Goal: Find contact information: Find contact information

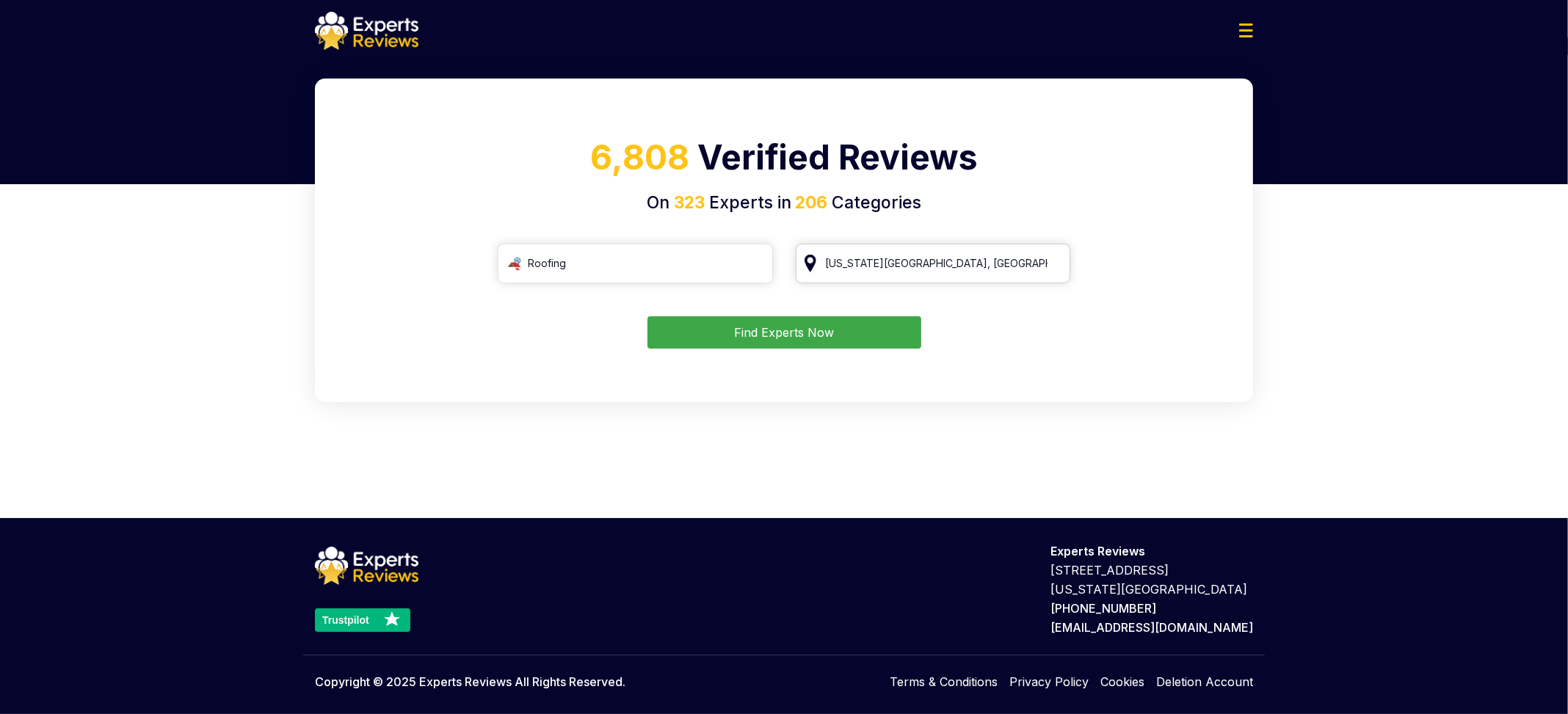
click at [959, 265] on input "[US_STATE][GEOGRAPHIC_DATA], [GEOGRAPHIC_DATA]" at bounding box center [933, 263] width 275 height 40
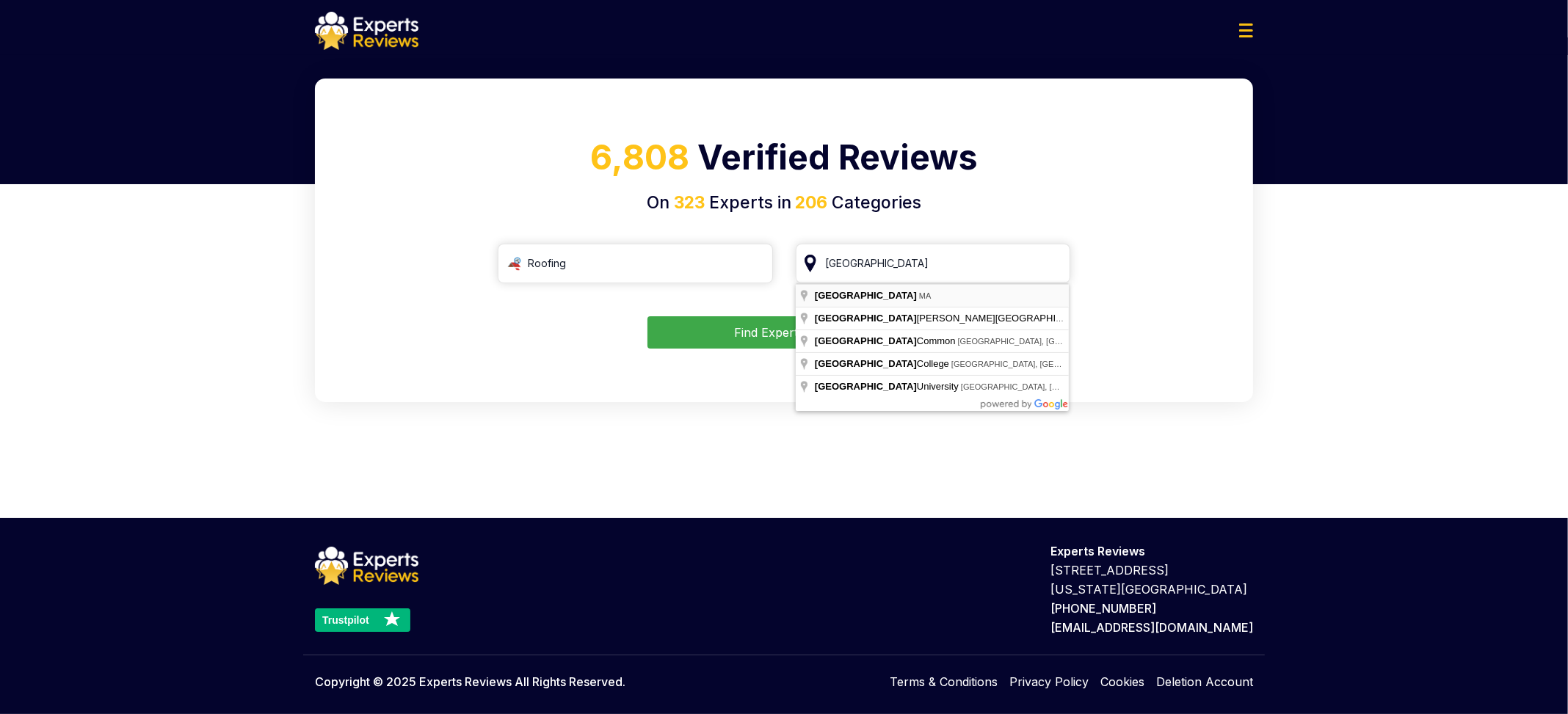
type input "[GEOGRAPHIC_DATA], [GEOGRAPHIC_DATA]"
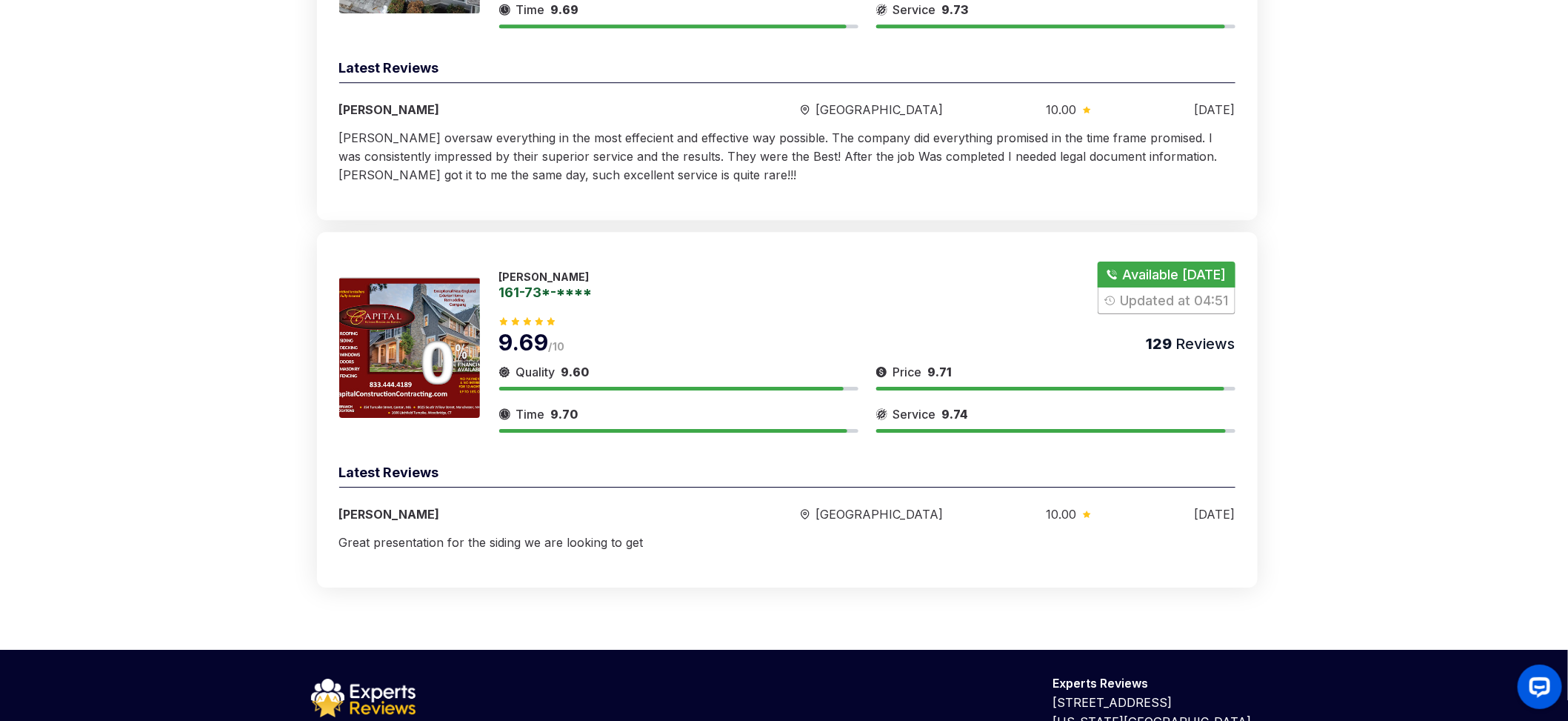
scroll to position [2223, 0]
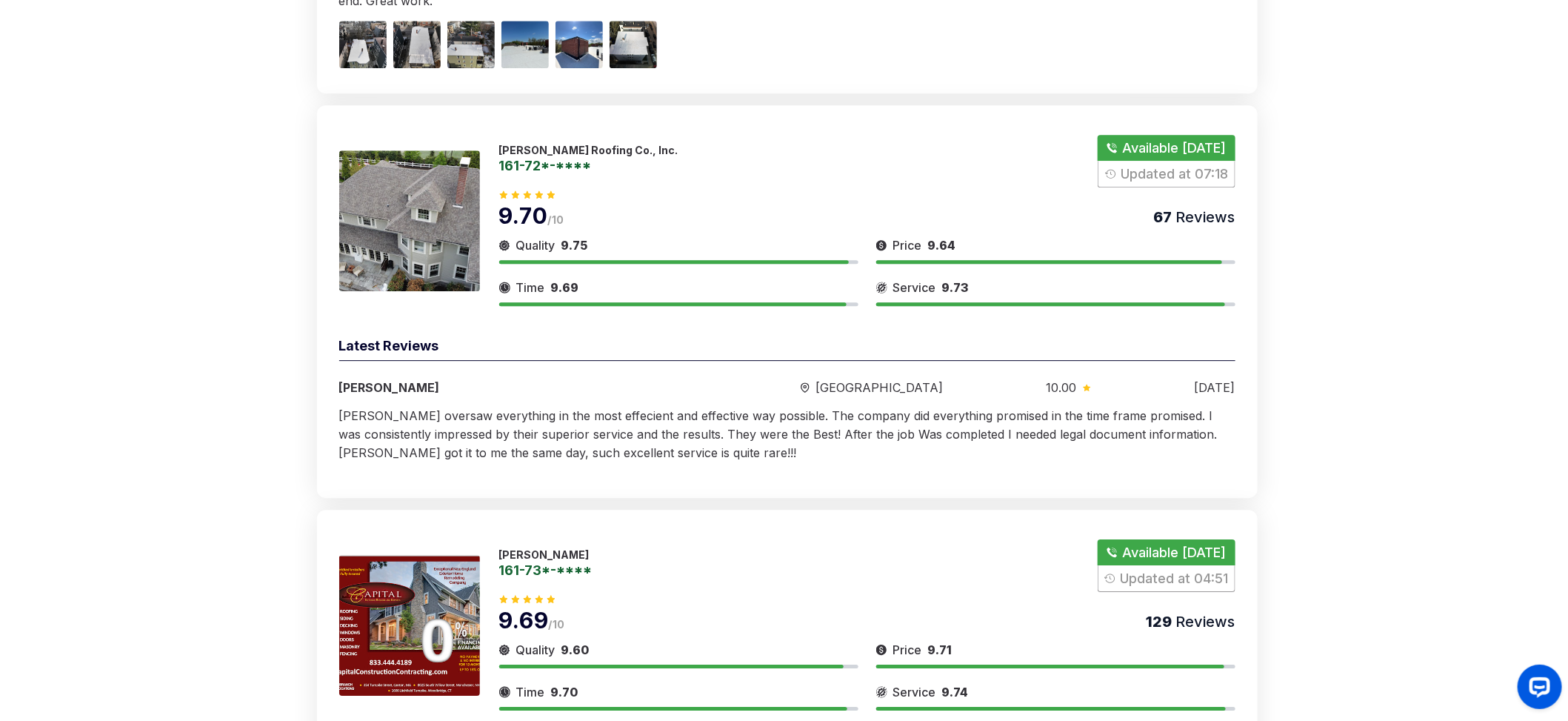
drag, startPoint x: 555, startPoint y: 126, endPoint x: 153, endPoint y: 232, distance: 415.7
click at [583, 159] on link "161-72*-****" at bounding box center [589, 165] width 179 height 14
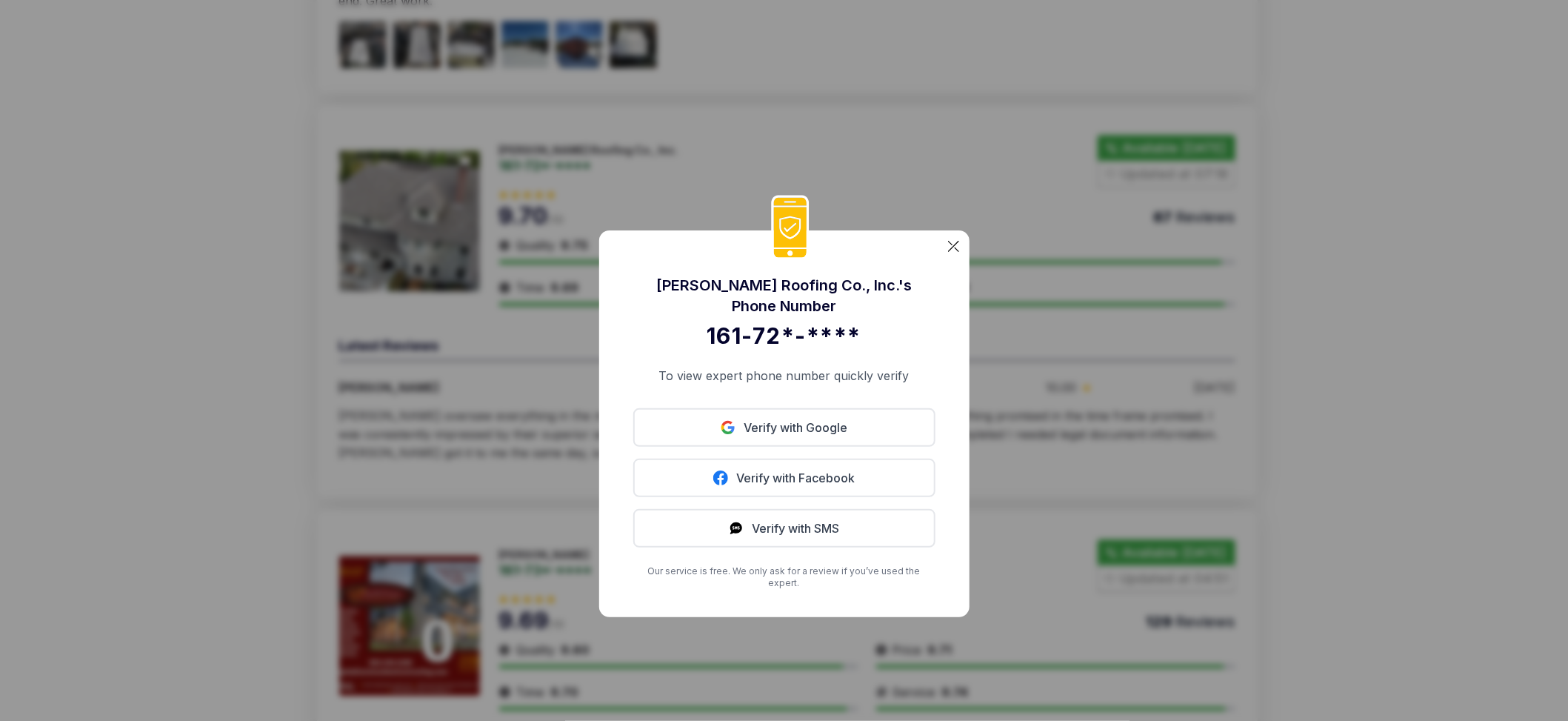
click at [960, 268] on div "[PERSON_NAME] Roofing Co., Inc. 's Phone Number 161-72*-**** To view expert pho…" at bounding box center [784, 423] width 370 height 387
click at [949, 252] on img at bounding box center [953, 247] width 11 height 11
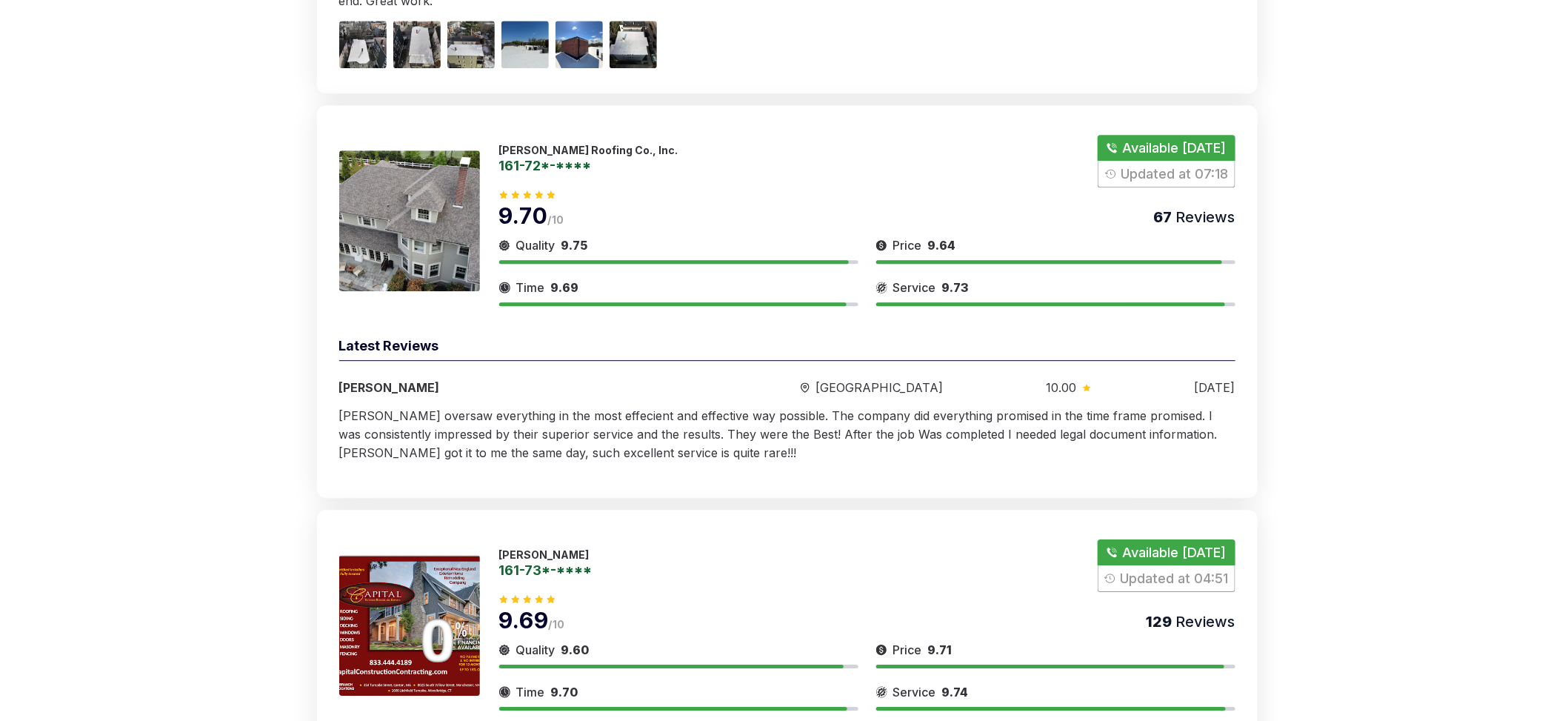
scroll to position [2593, 0]
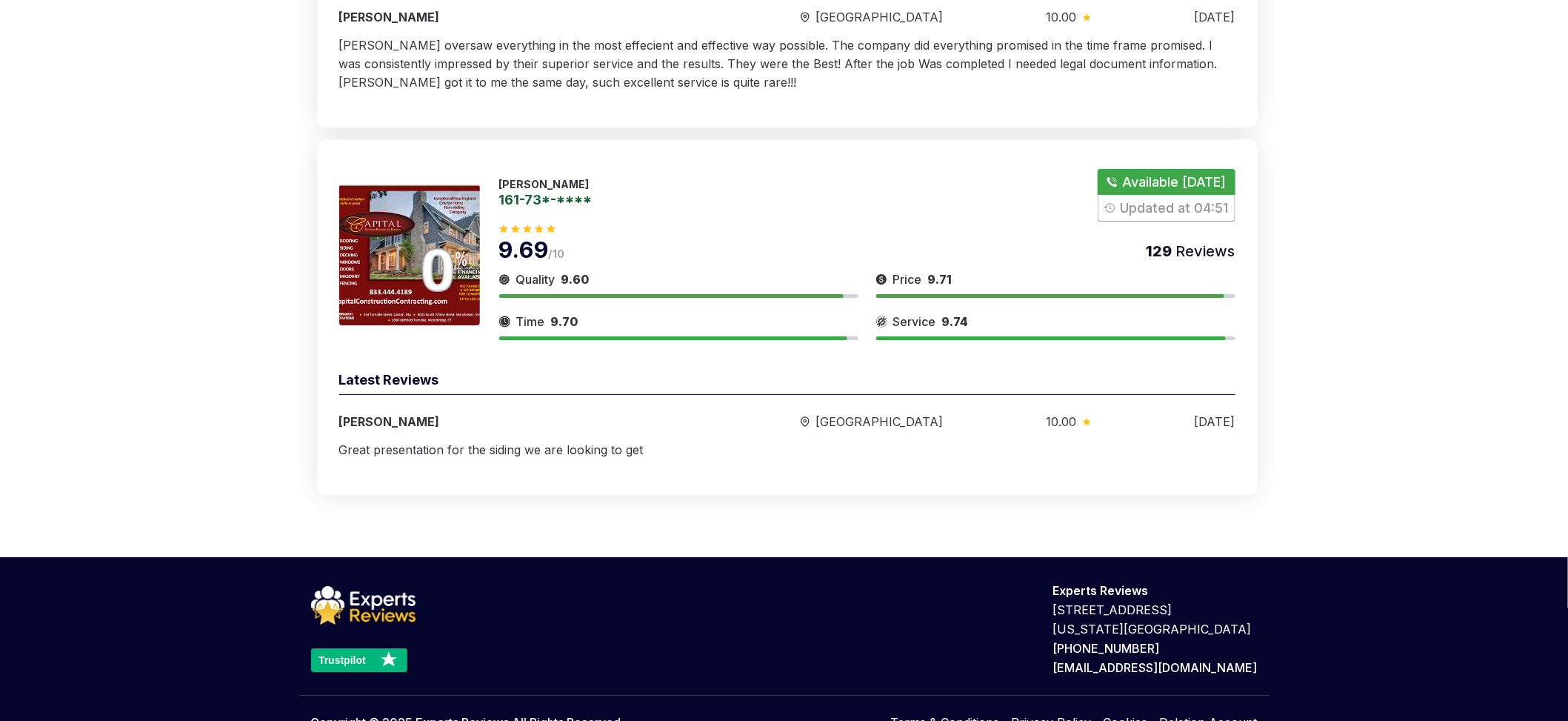
click at [405, 209] on img at bounding box center [409, 255] width 141 height 141
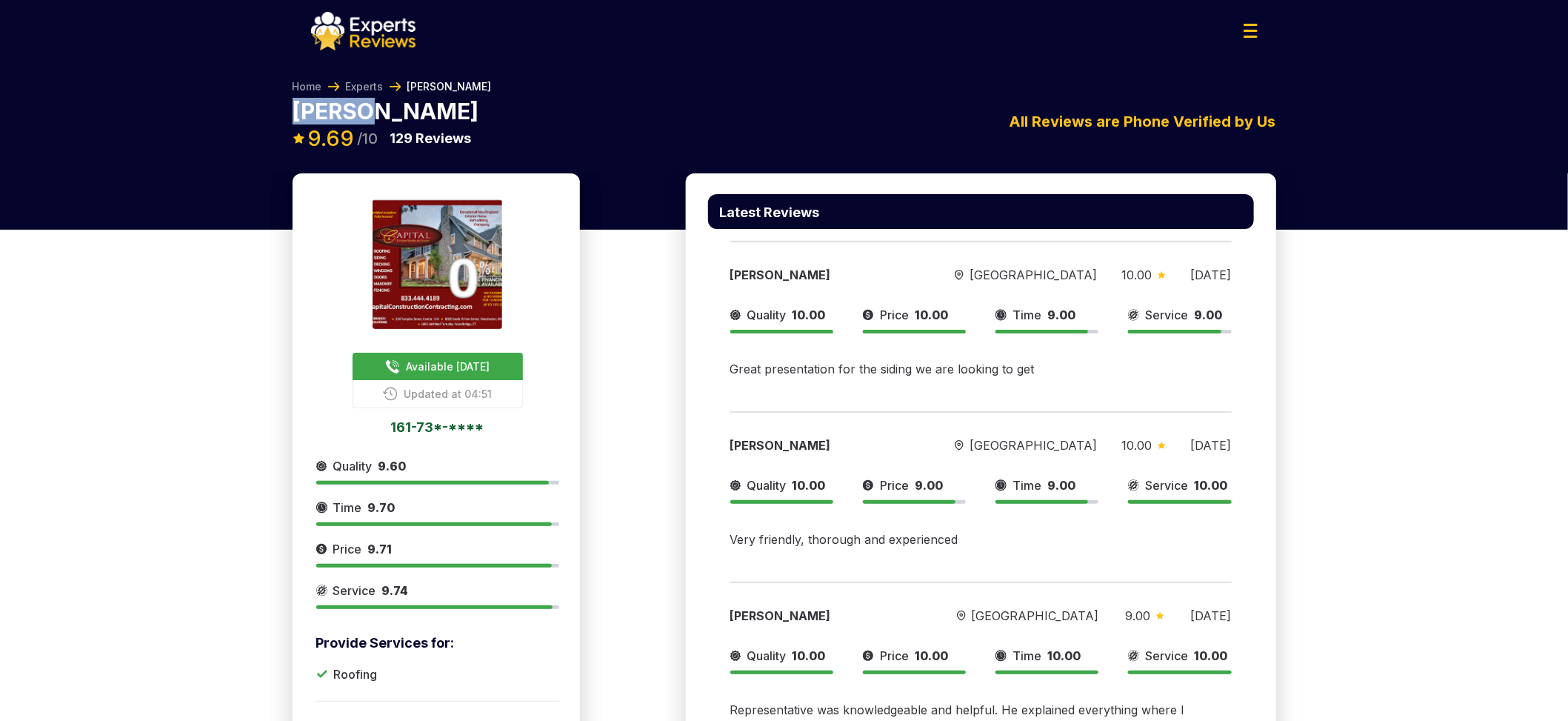
drag, startPoint x: 326, startPoint y: 111, endPoint x: 372, endPoint y: 116, distance: 46.3
click at [372, 116] on div "Home Experts [PERSON_NAME] [PERSON_NAME] Available [DATE] Updated at 04:51 161-…" at bounding box center [784, 126] width 1007 height 94
copy p "[PERSON_NAME]"
drag, startPoint x: 1468, startPoint y: 104, endPoint x: 1412, endPoint y: 84, distance: 59.5
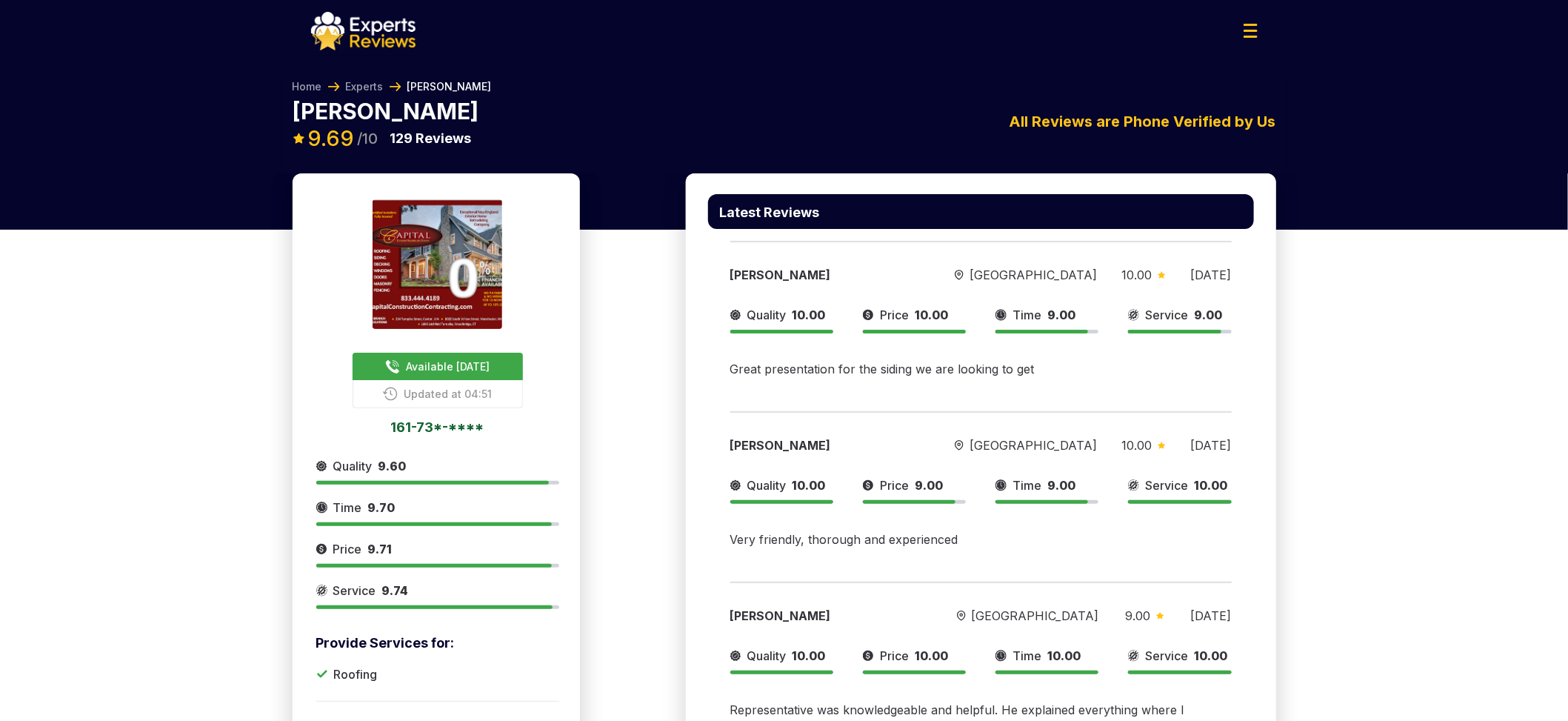
click at [1254, 102] on div "Home Experts [PERSON_NAME] [PERSON_NAME] Available [DATE] Updated at 04:51 161-…" at bounding box center [784, 114] width 1568 height 118
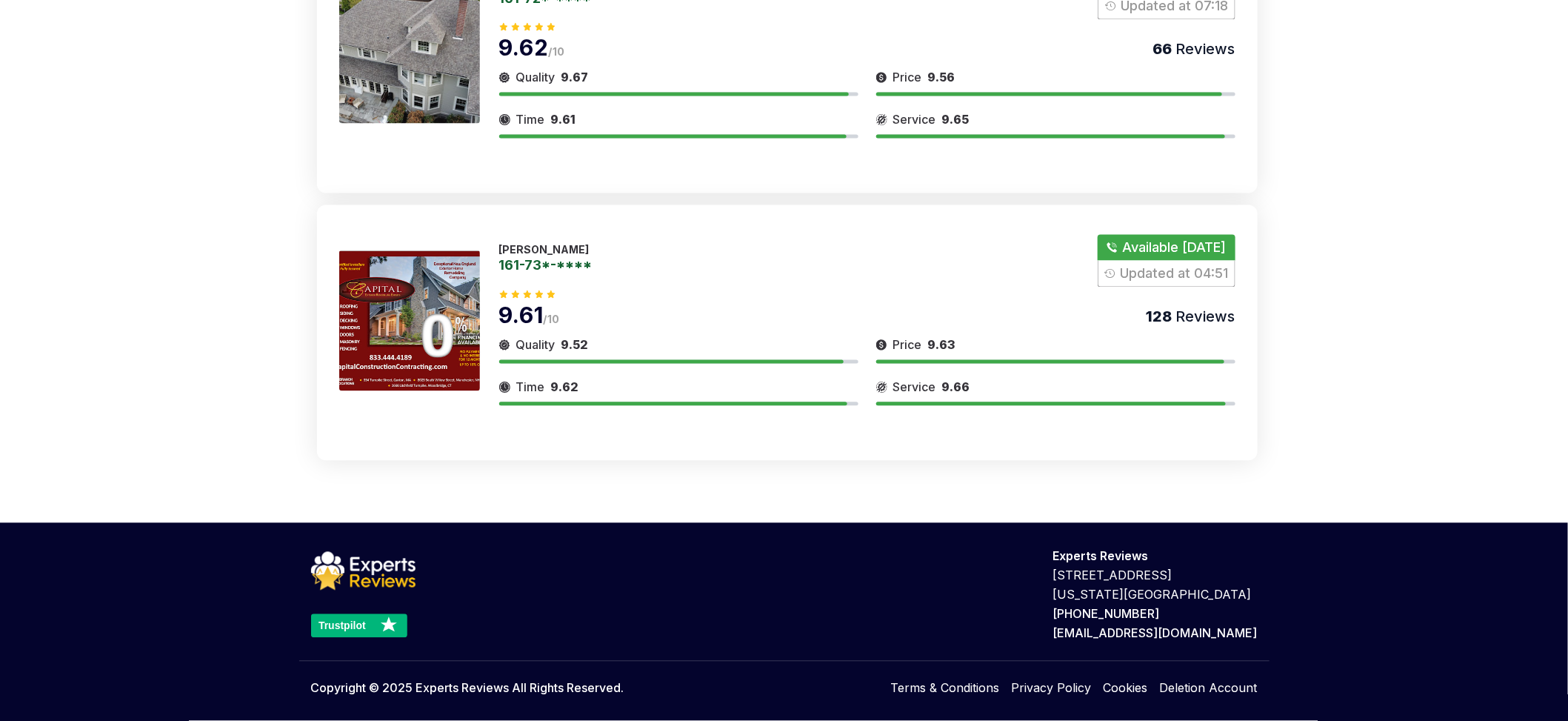
scroll to position [2377, 0]
